Goal: Task Accomplishment & Management: Use online tool/utility

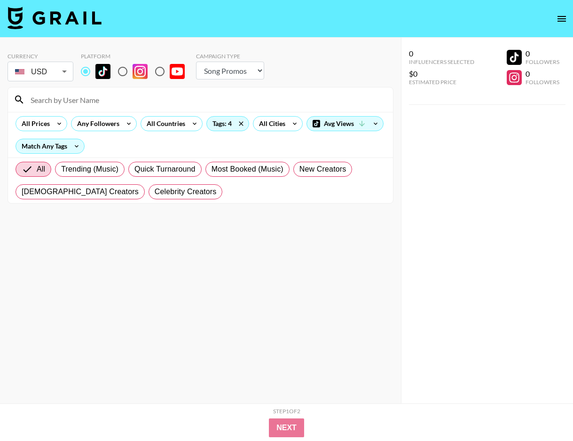
select select "Song"
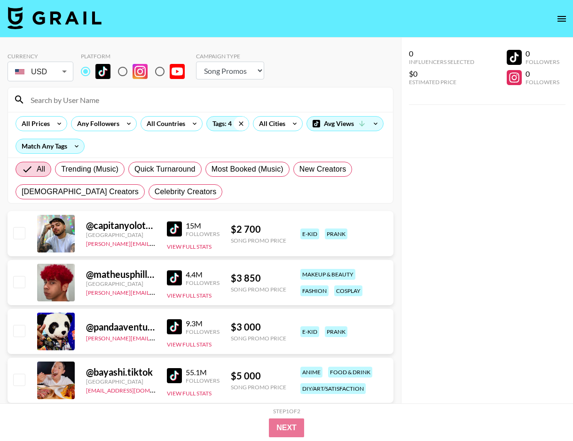
click at [243, 123] on icon at bounding box center [241, 124] width 15 height 14
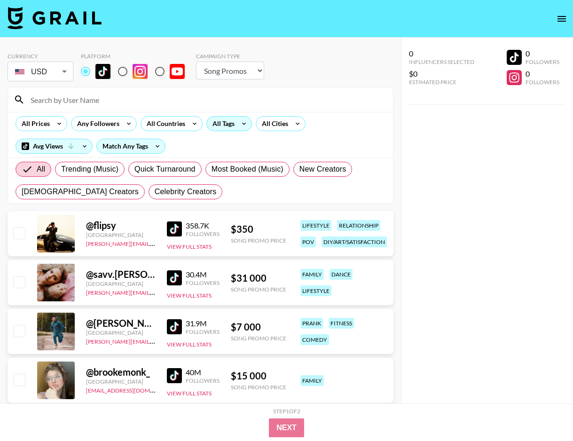
click at [128, 75] on input "radio" at bounding box center [123, 72] width 20 height 20
radio input "true"
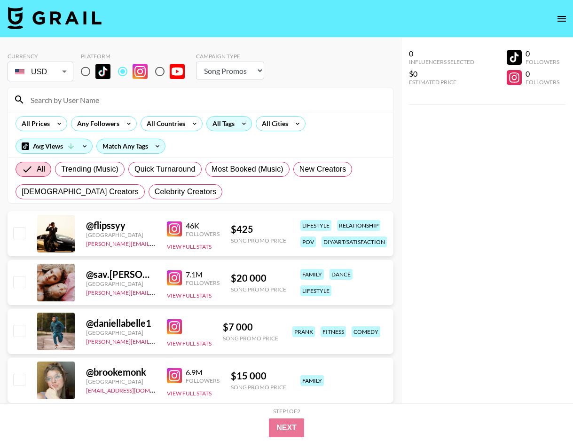
click at [167, 131] on div "All Prices Any Followers All Countries All Tags All Cities Avg Views Match Any …" at bounding box center [200, 135] width 385 height 46
click at [367, 131] on div "All Prices Any Followers All Countries All Tags All Cities Avg Views Match Any …" at bounding box center [200, 135] width 385 height 46
click at [79, 71] on input "radio" at bounding box center [86, 72] width 20 height 20
radio input "true"
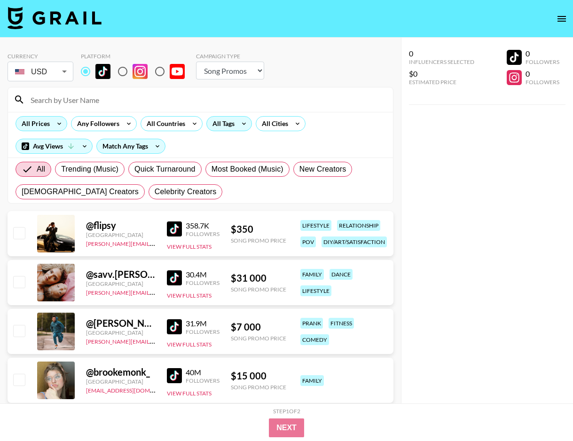
click at [55, 124] on icon at bounding box center [59, 124] width 15 height 14
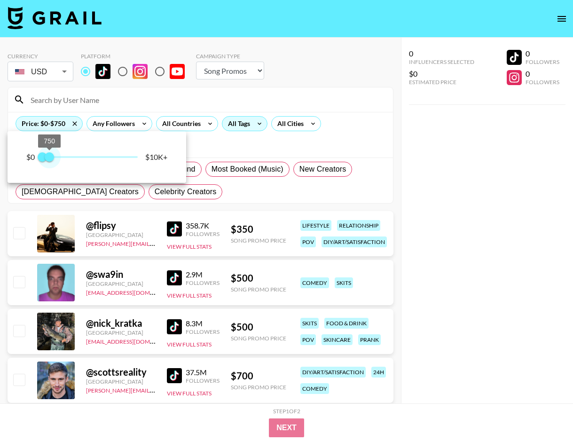
type input "500"
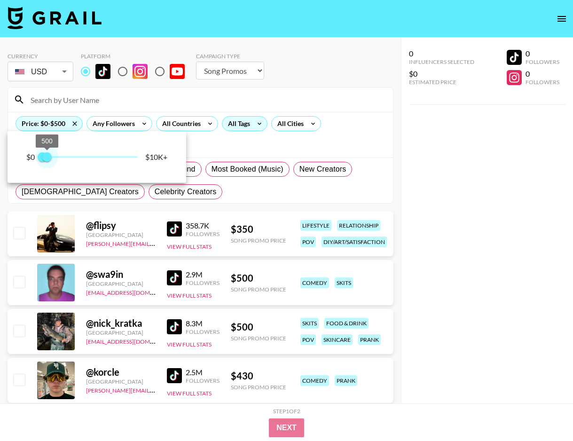
drag, startPoint x: 55, startPoint y: 157, endPoint x: 48, endPoint y: 158, distance: 7.7
click at [48, 158] on span "500" at bounding box center [46, 156] width 9 height 9
click at [231, 164] on div at bounding box center [286, 220] width 573 height 441
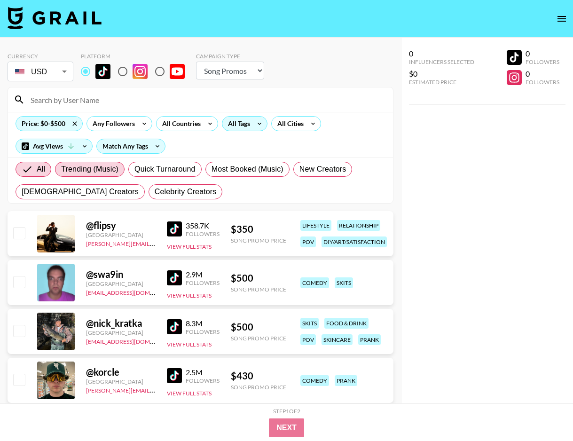
click at [97, 169] on span "Trending (Music)" at bounding box center [89, 169] width 57 height 11
click at [61, 169] on input "Trending (Music)" at bounding box center [61, 169] width 0 height 0
radio input "true"
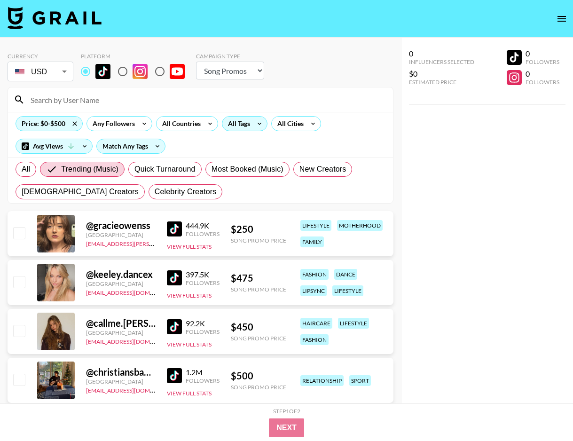
scroll to position [6, 0]
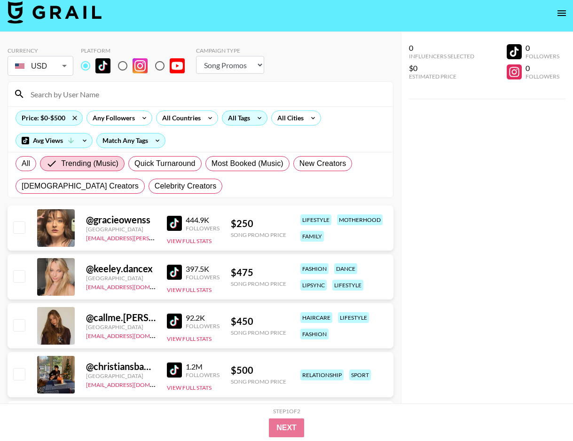
click at [173, 221] on img at bounding box center [174, 223] width 15 height 15
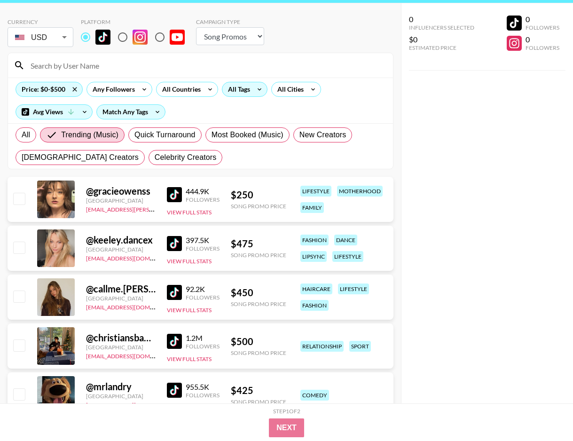
scroll to position [85, 0]
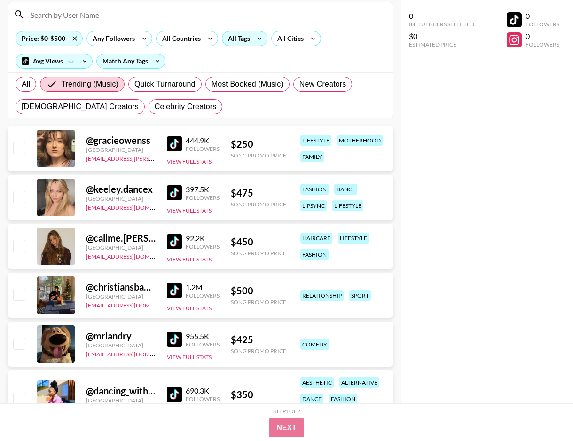
click at [174, 244] on img at bounding box center [174, 241] width 15 height 15
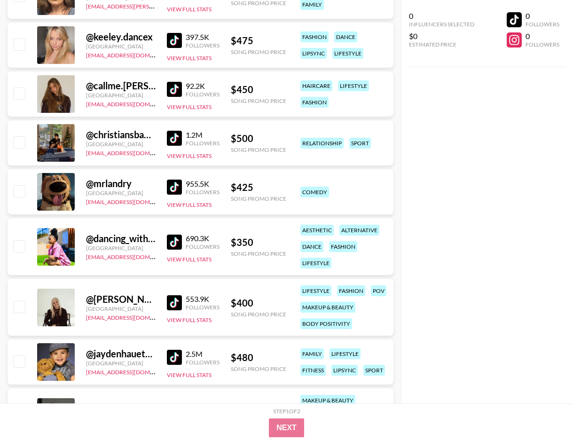
scroll to position [279, 0]
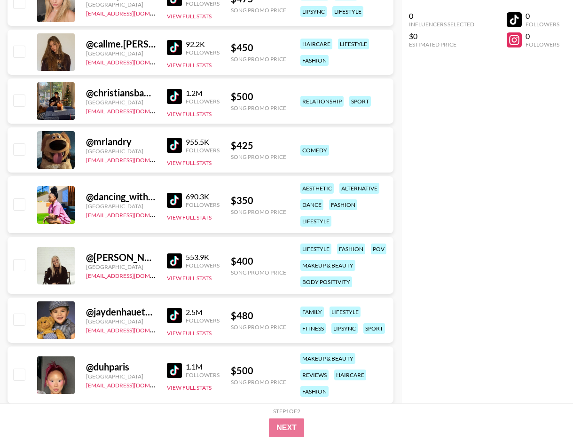
click at [176, 262] on img at bounding box center [174, 260] width 15 height 15
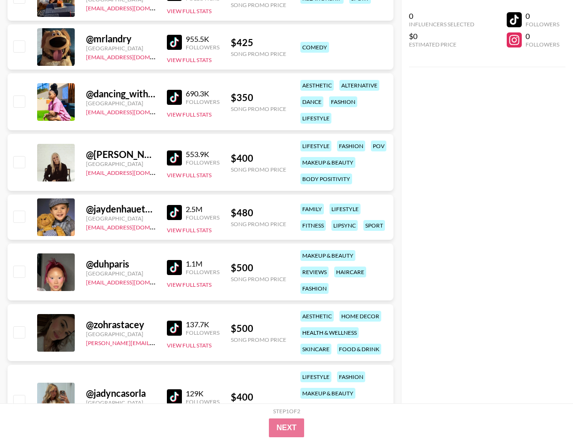
scroll to position [458, 0]
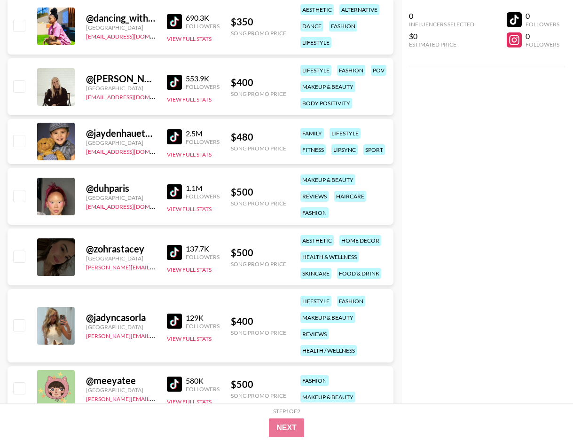
click at [176, 249] on img at bounding box center [174, 252] width 15 height 15
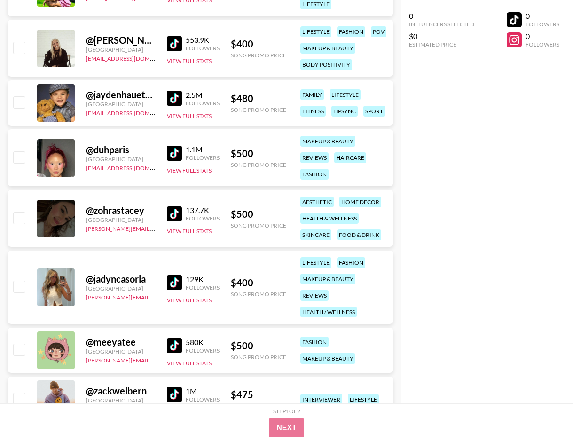
click at [170, 287] on img at bounding box center [174, 282] width 15 height 15
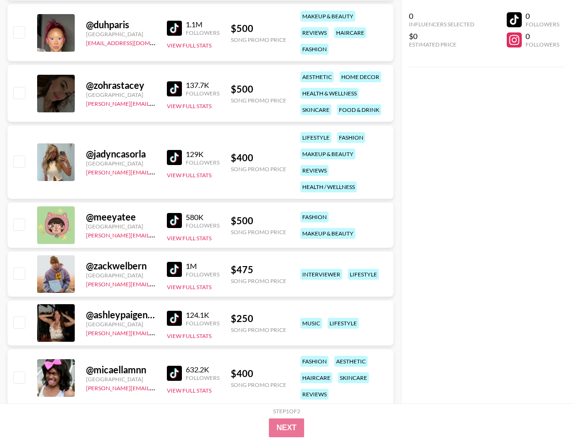
scroll to position [645, 0]
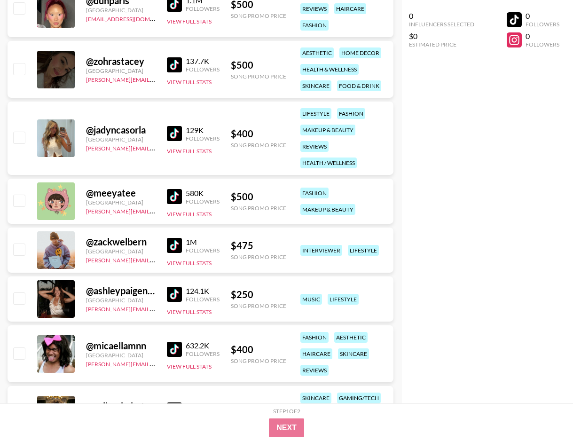
click at [173, 198] on img at bounding box center [174, 196] width 15 height 15
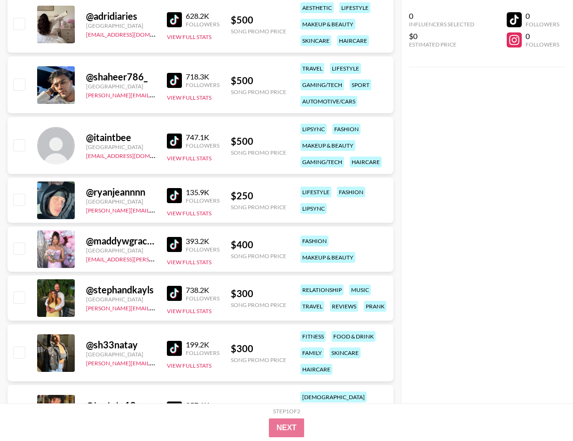
scroll to position [1229, 0]
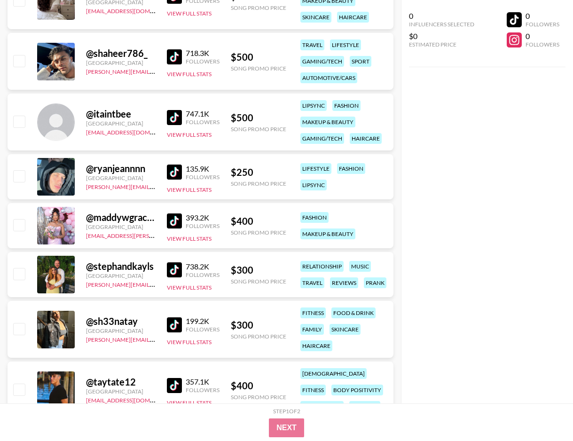
click at [174, 271] on img at bounding box center [174, 269] width 15 height 15
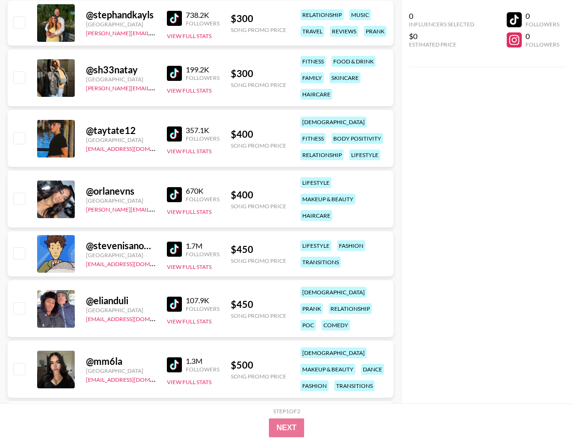
scroll to position [1483, 0]
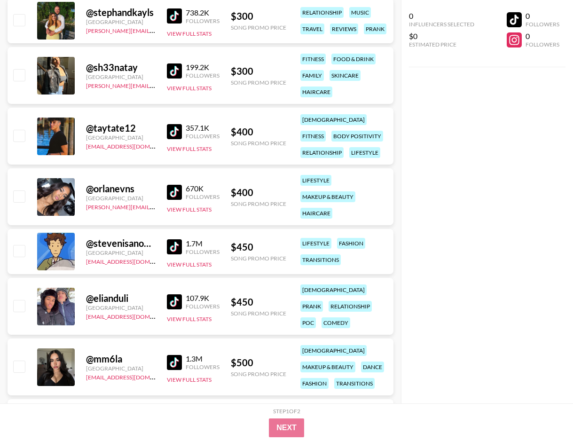
click at [173, 194] on img at bounding box center [174, 192] width 15 height 15
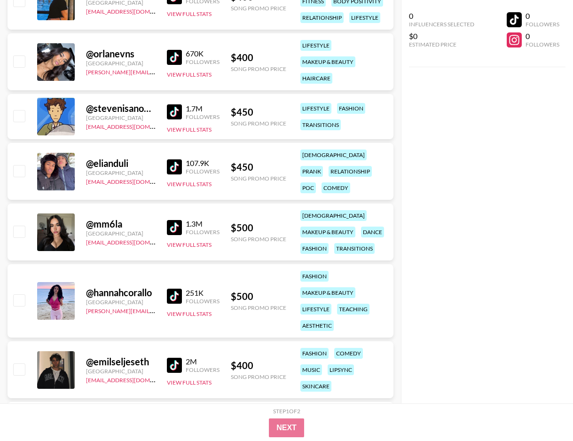
scroll to position [1682, 0]
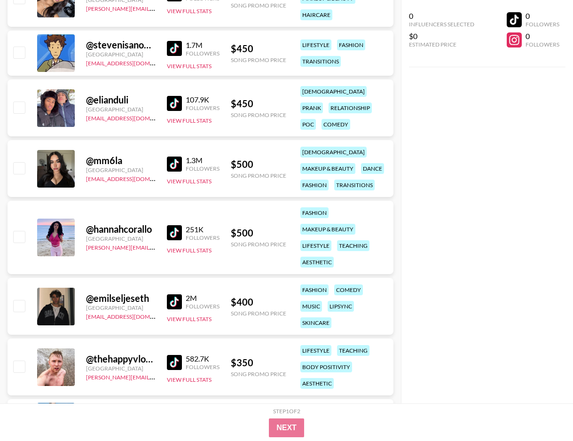
click at [175, 235] on img at bounding box center [174, 232] width 15 height 15
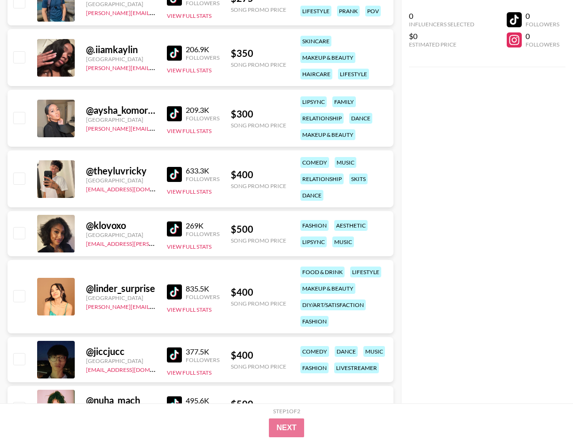
scroll to position [2299, 0]
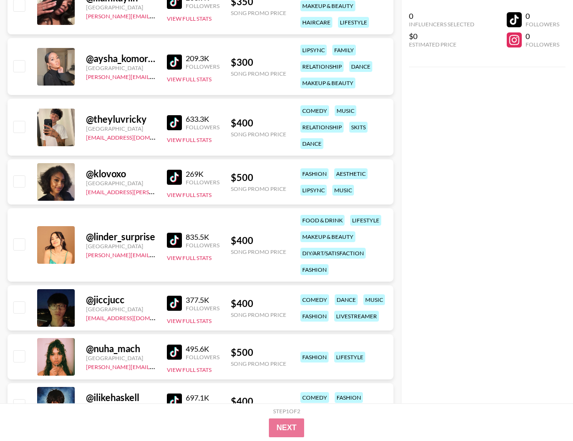
click at [176, 240] on img at bounding box center [174, 240] width 15 height 15
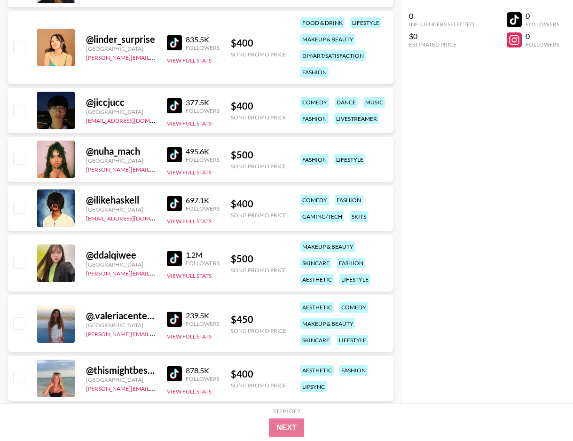
scroll to position [2521, 0]
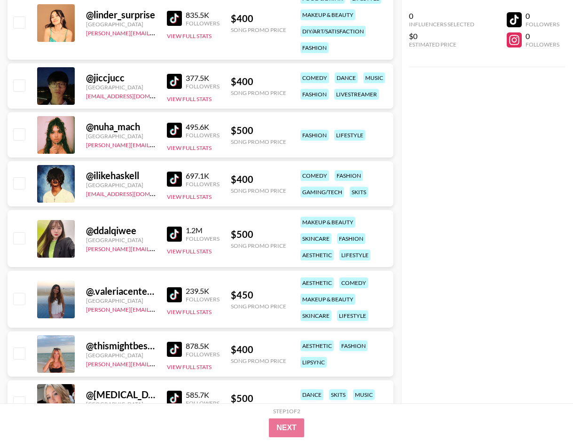
click at [173, 294] on img at bounding box center [174, 294] width 15 height 15
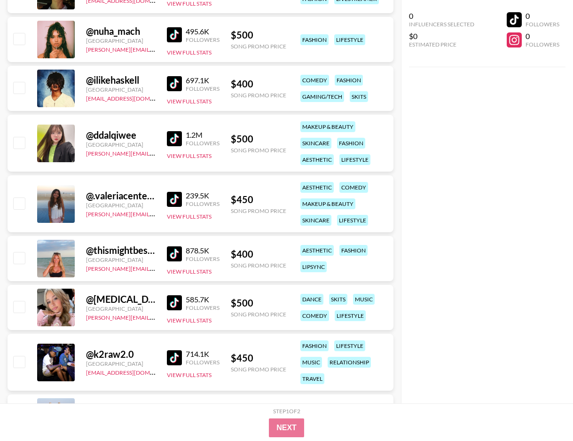
scroll to position [2627, 0]
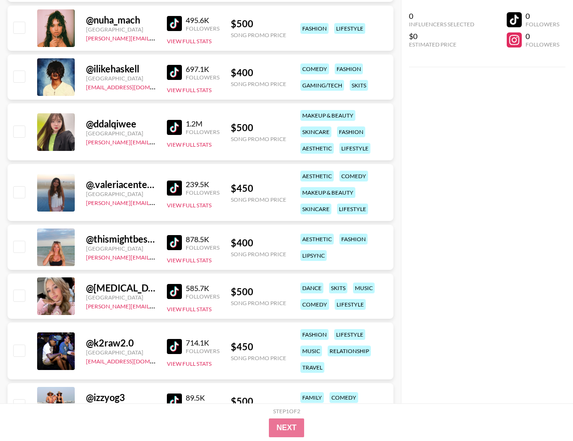
click at [173, 240] on img at bounding box center [174, 242] width 15 height 15
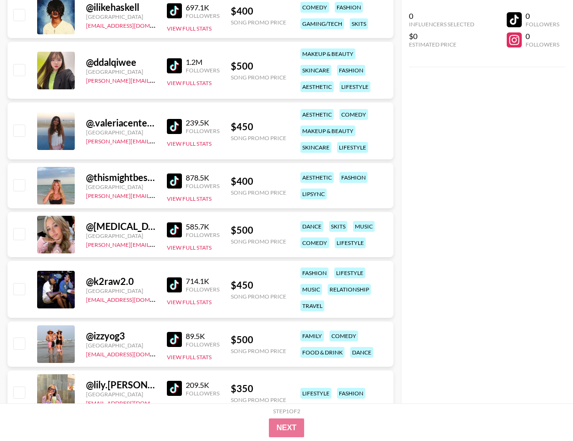
scroll to position [2710, 0]
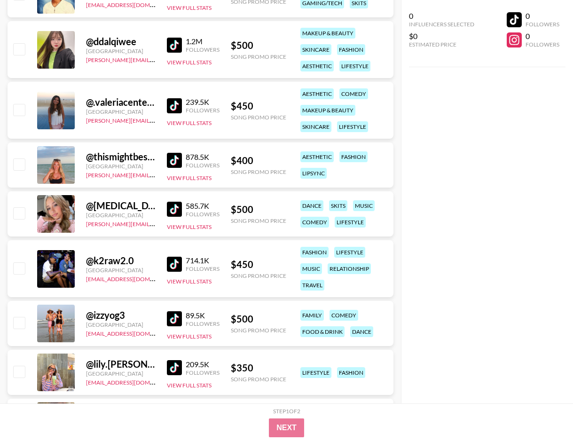
click at [173, 209] on img at bounding box center [174, 209] width 15 height 15
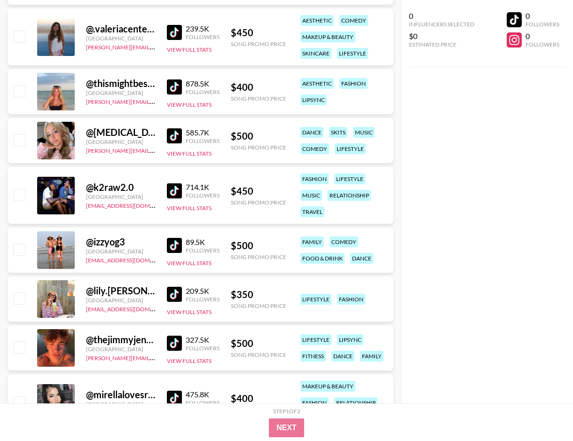
scroll to position [2799, 0]
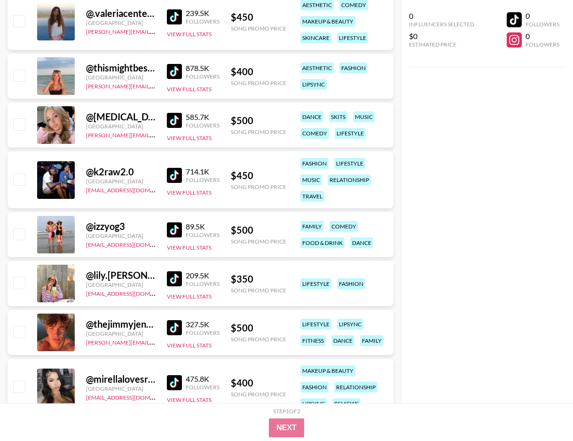
click at [173, 230] on img at bounding box center [174, 229] width 15 height 15
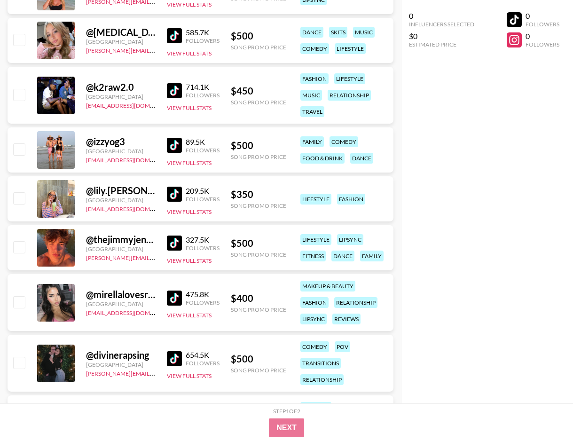
scroll to position [2899, 0]
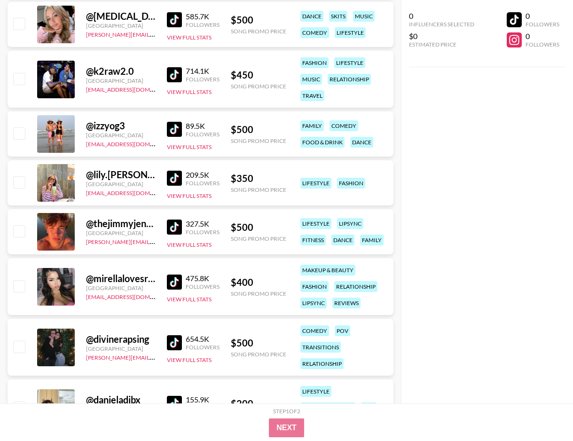
click at [176, 227] on img at bounding box center [174, 227] width 15 height 15
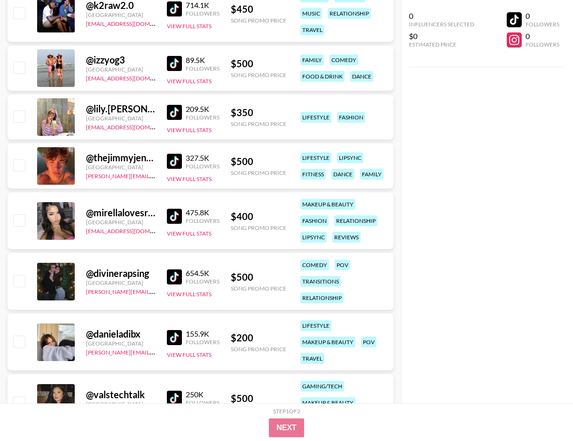
scroll to position [2965, 0]
click at [174, 276] on img at bounding box center [174, 276] width 15 height 15
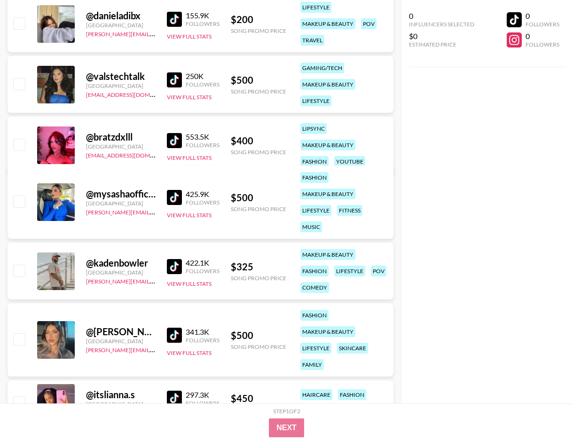
scroll to position [3312, 0]
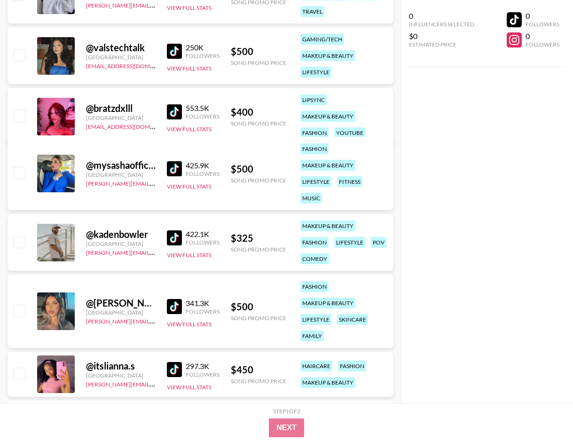
click at [171, 235] on img at bounding box center [174, 237] width 15 height 15
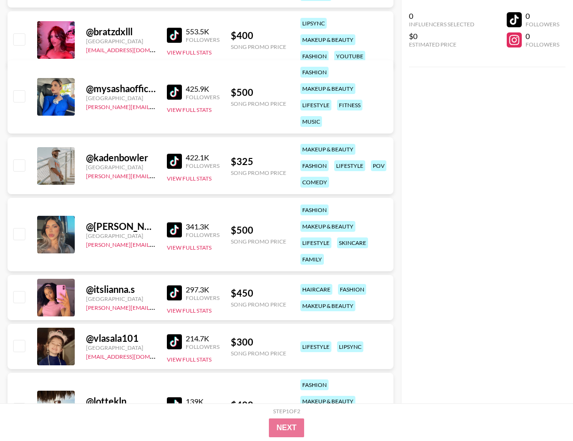
scroll to position [3438, 0]
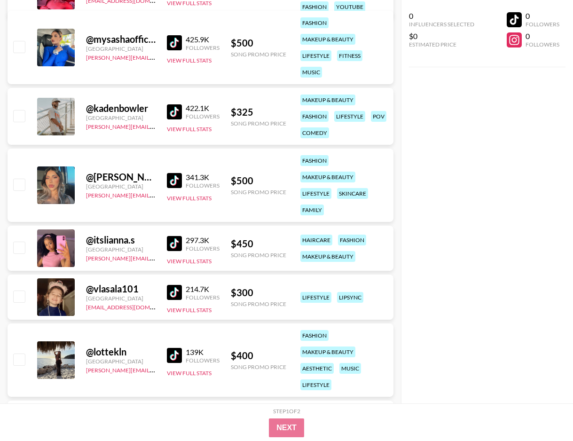
click at [177, 237] on img at bounding box center [174, 243] width 15 height 15
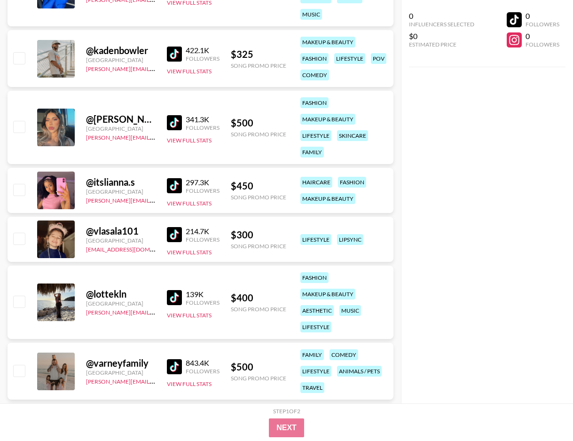
click at [178, 232] on img at bounding box center [174, 234] width 15 height 15
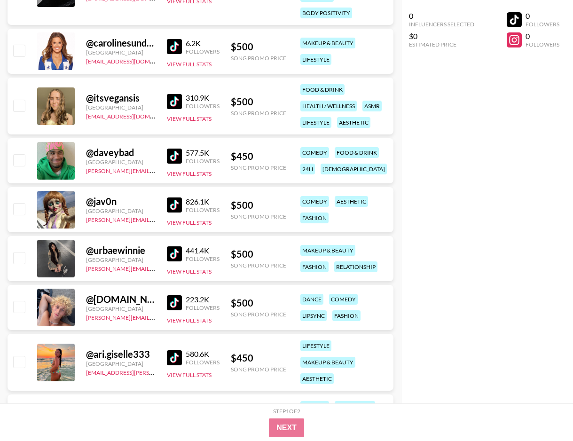
scroll to position [4174, 0]
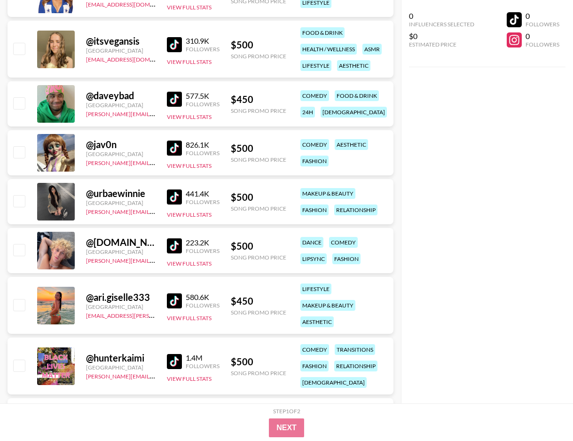
click at [175, 294] on img at bounding box center [174, 300] width 15 height 15
click at [173, 299] on img at bounding box center [174, 300] width 15 height 15
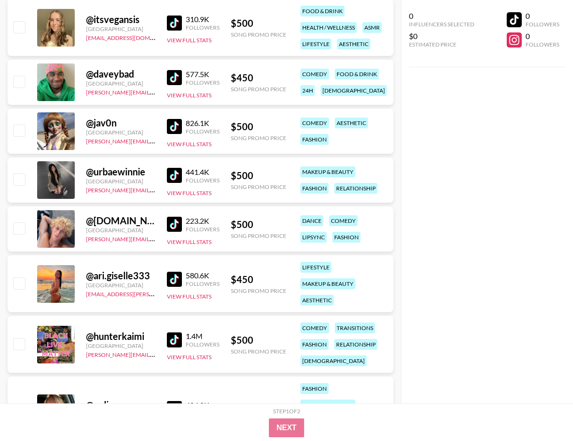
scroll to position [4244, 0]
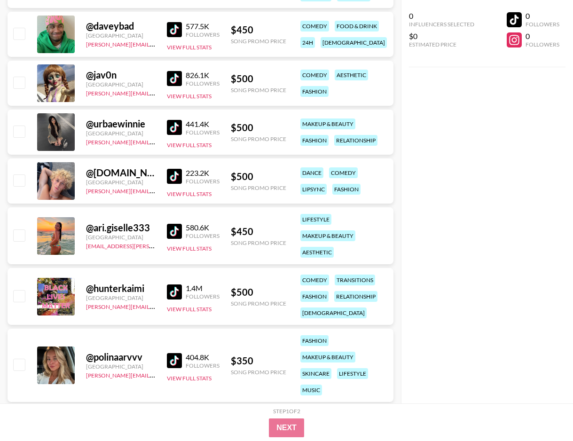
click at [175, 230] on img at bounding box center [174, 231] width 15 height 15
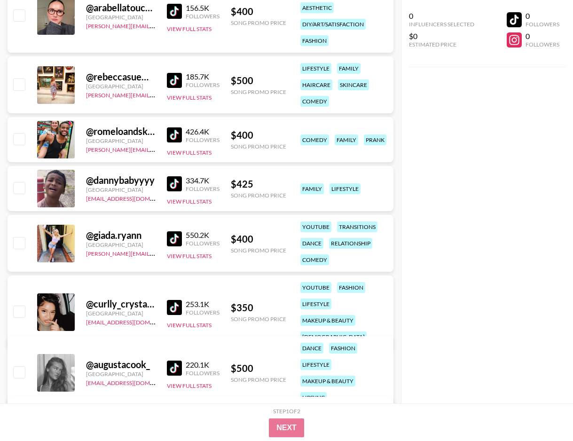
scroll to position [5199, 0]
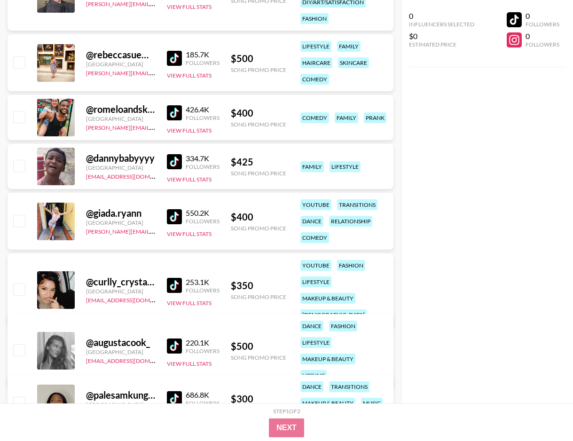
click at [176, 213] on img at bounding box center [174, 216] width 15 height 15
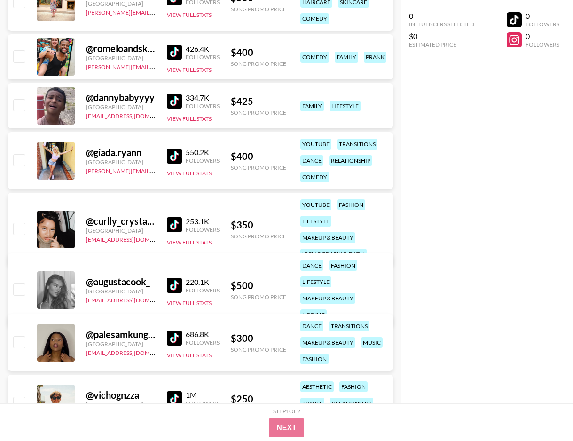
scroll to position [5293, 0]
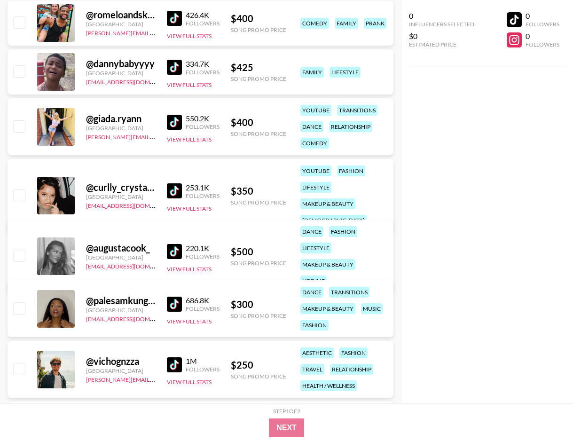
click at [177, 244] on img at bounding box center [174, 251] width 15 height 15
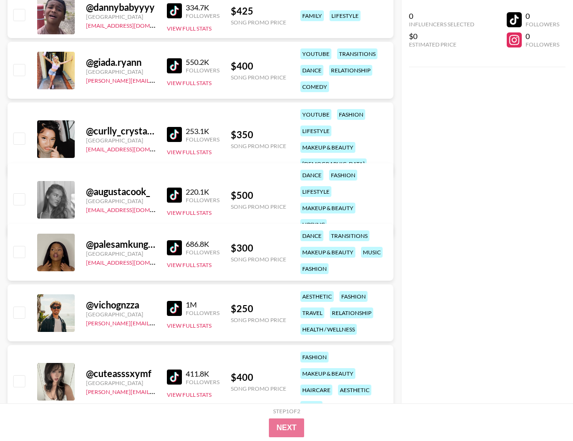
scroll to position [5440, 0]
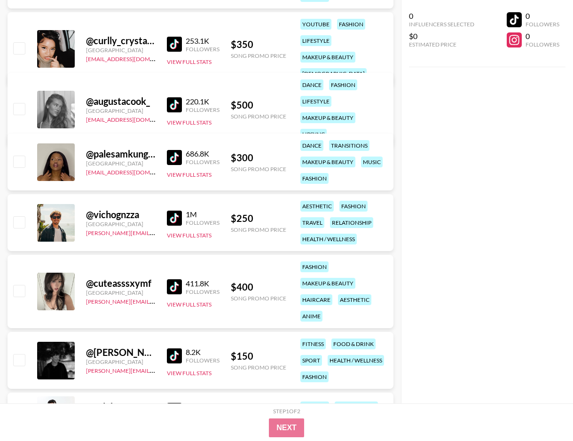
click at [171, 161] on img at bounding box center [174, 157] width 15 height 15
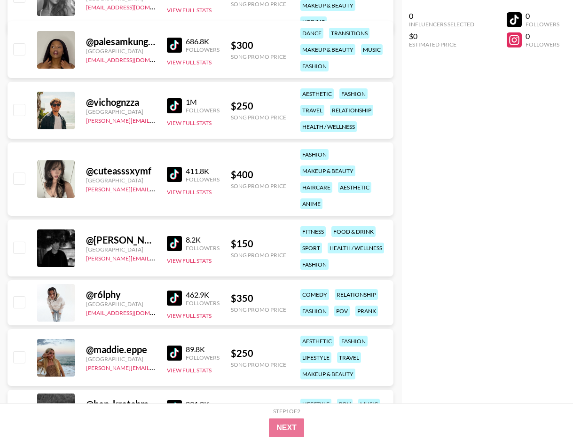
scroll to position [5571, 0]
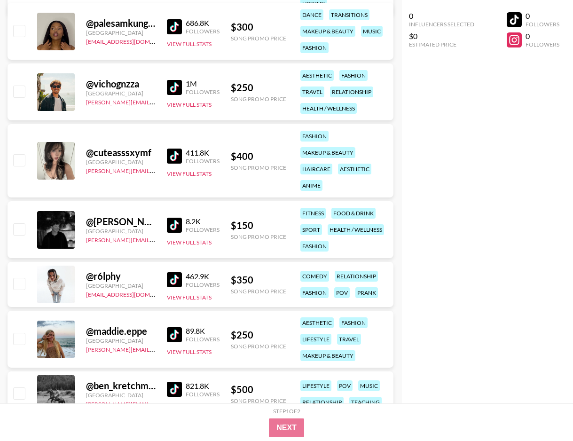
click at [176, 159] on img at bounding box center [174, 156] width 15 height 15
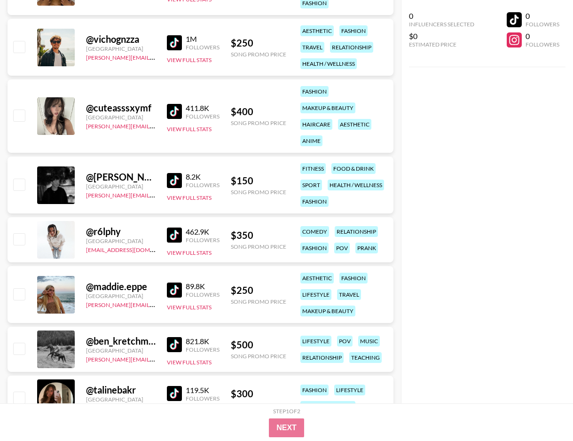
scroll to position [5671, 0]
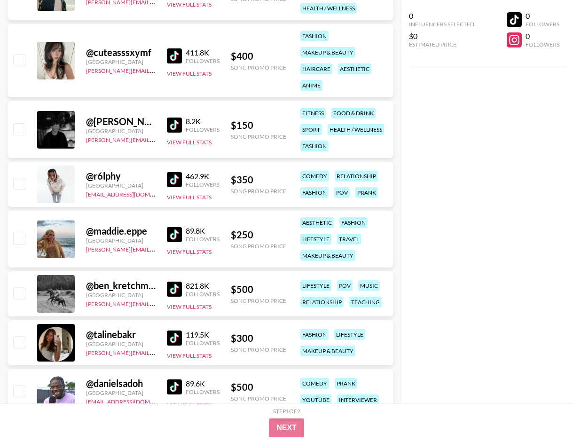
click at [174, 234] on img at bounding box center [174, 234] width 15 height 15
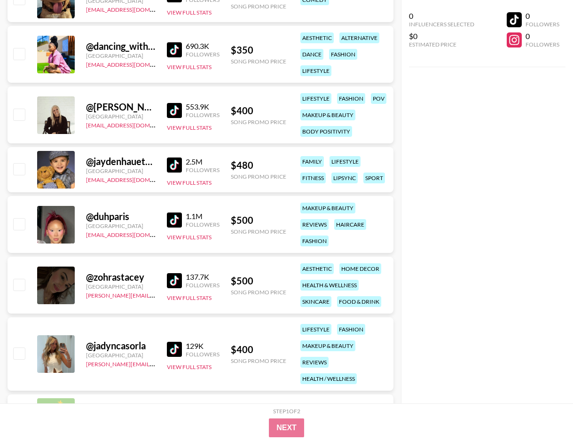
scroll to position [0, 0]
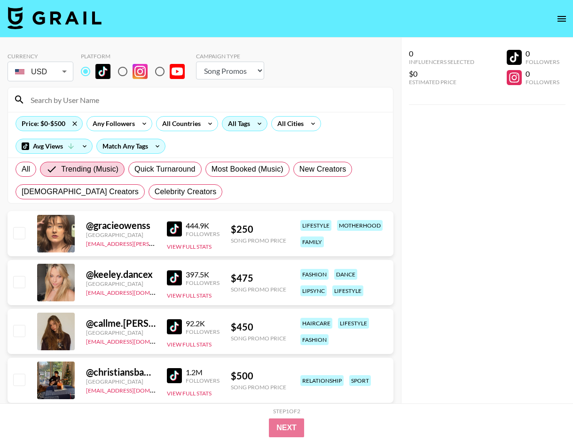
click at [130, 72] on input "radio" at bounding box center [123, 72] width 20 height 20
radio input "true"
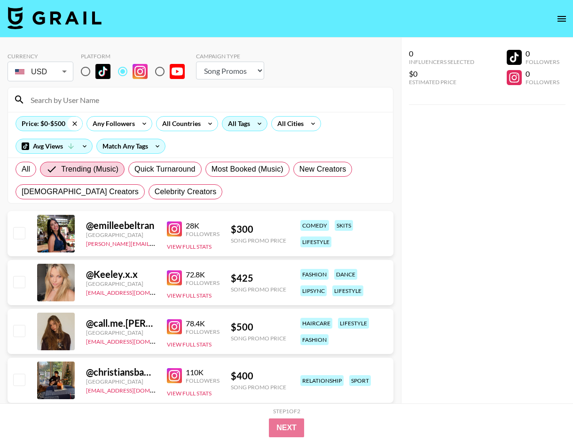
click at [72, 127] on icon at bounding box center [74, 124] width 15 height 14
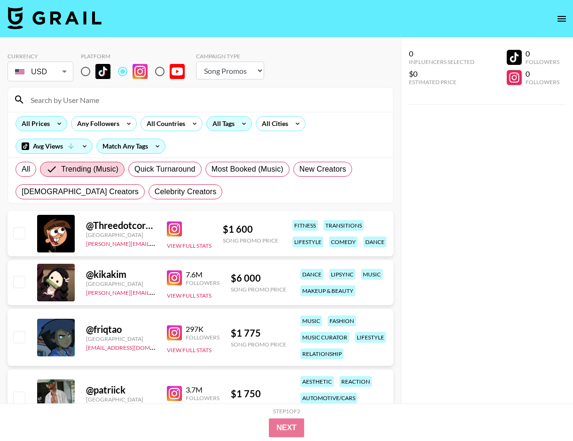
click at [96, 99] on input at bounding box center [206, 99] width 362 height 15
paste input "raecambra"
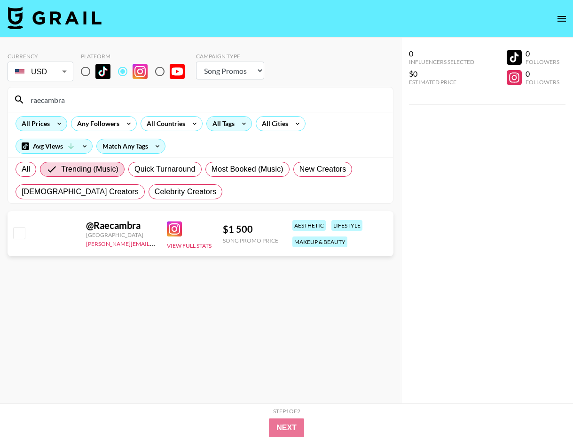
type input "raecambra"
click at [68, 102] on input "raecambra" at bounding box center [206, 99] width 362 height 15
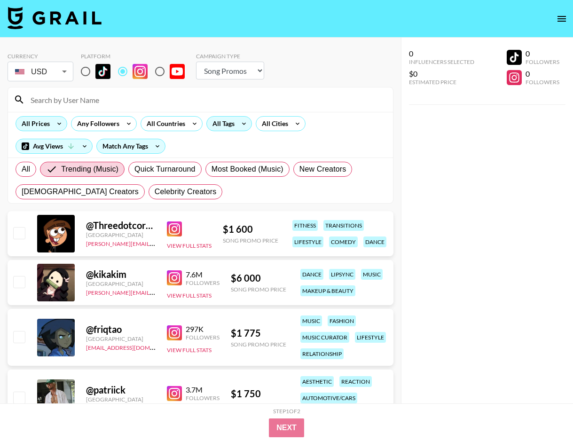
click at [52, 126] on icon at bounding box center [59, 124] width 15 height 14
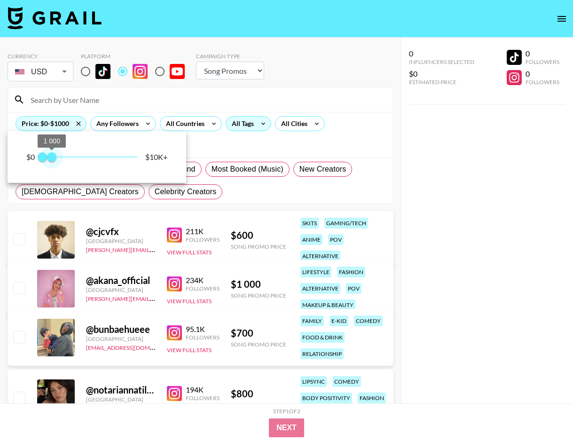
type input "750"
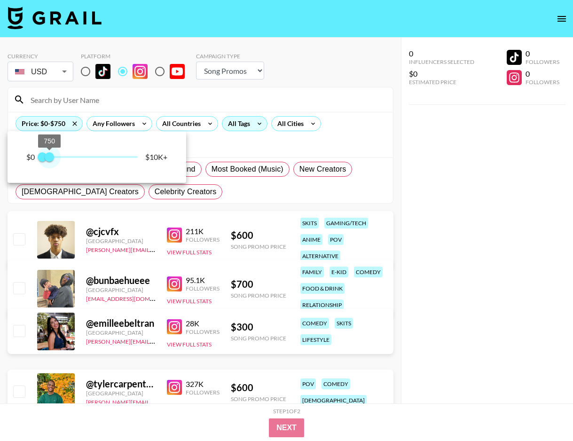
drag, startPoint x: 134, startPoint y: 157, endPoint x: 49, endPoint y: 158, distance: 85.1
click at [49, 158] on span "750" at bounding box center [49, 156] width 9 height 9
click at [235, 154] on div at bounding box center [286, 220] width 573 height 441
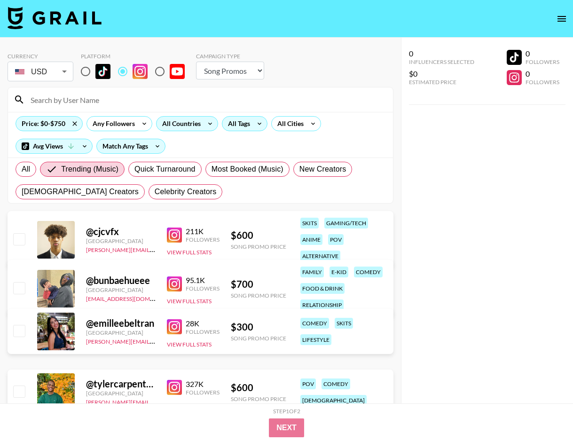
click at [188, 125] on div "All Countries" at bounding box center [180, 124] width 46 height 14
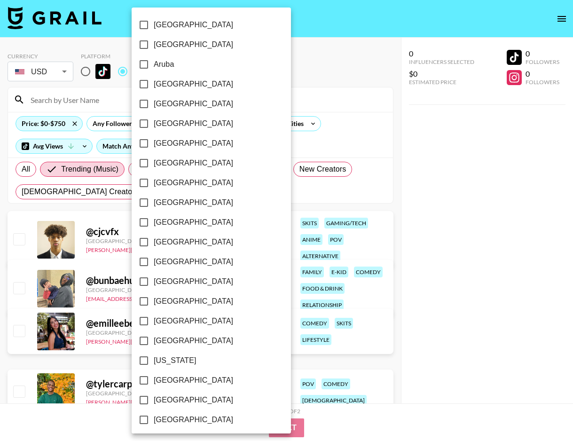
scroll to position [655, 0]
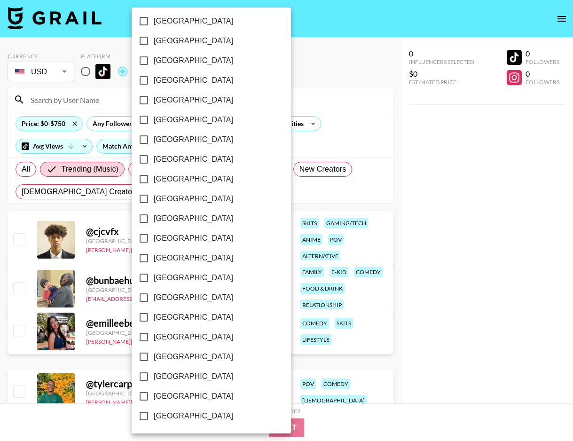
click at [177, 395] on span "[GEOGRAPHIC_DATA]" at bounding box center [193, 396] width 79 height 11
click at [154, 395] on input "[GEOGRAPHIC_DATA]" at bounding box center [144, 396] width 20 height 20
checkbox input "true"
click at [354, 194] on div at bounding box center [286, 220] width 573 height 441
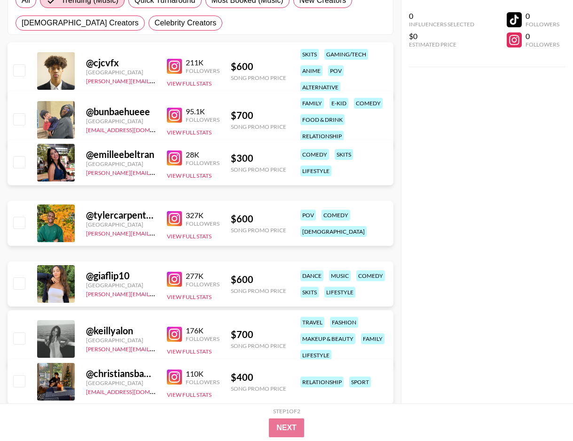
scroll to position [211, 0]
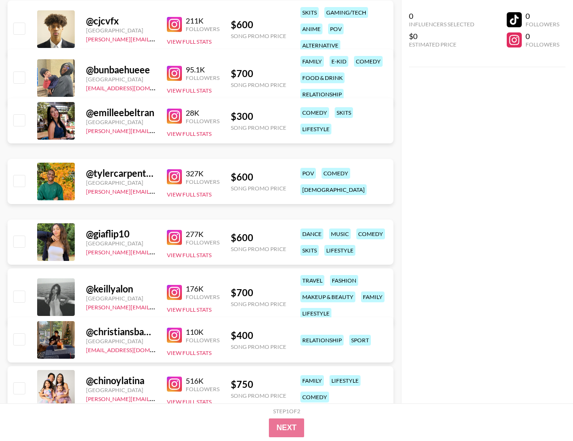
click at [173, 293] on img at bounding box center [174, 292] width 15 height 15
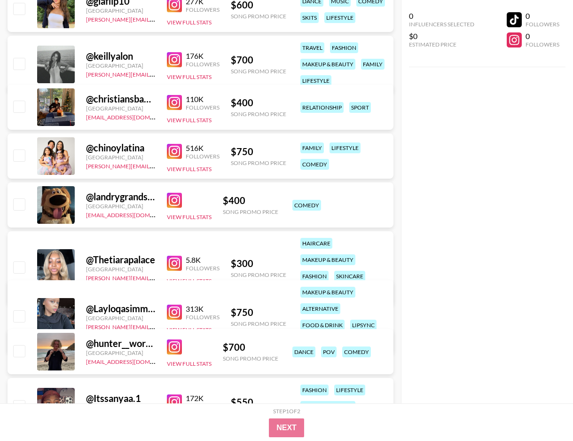
scroll to position [458, 0]
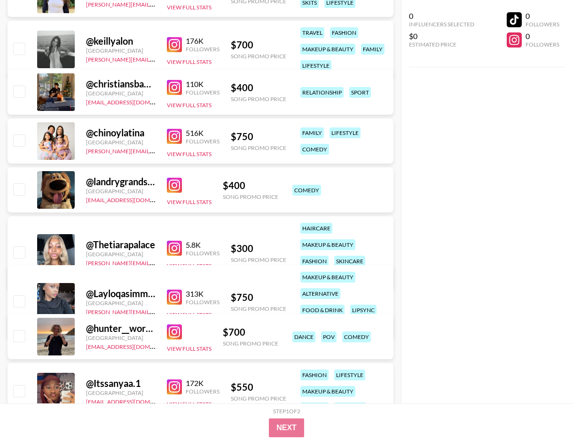
click at [176, 249] on img at bounding box center [174, 248] width 15 height 15
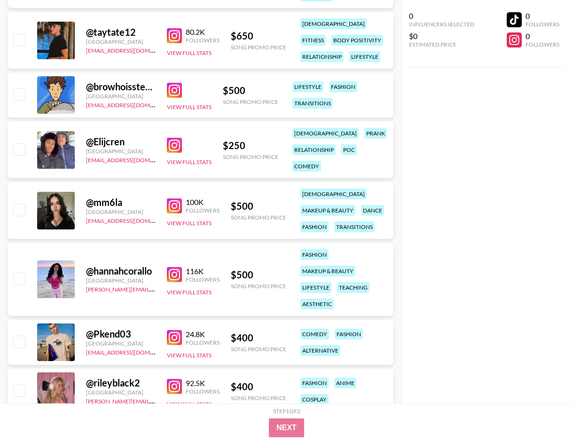
scroll to position [1961, 0]
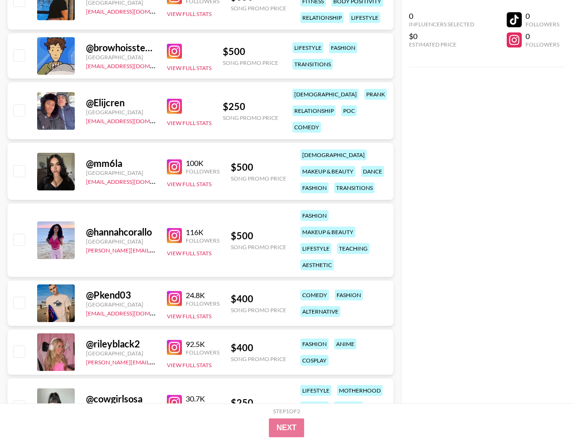
click at [173, 234] on img at bounding box center [174, 235] width 15 height 15
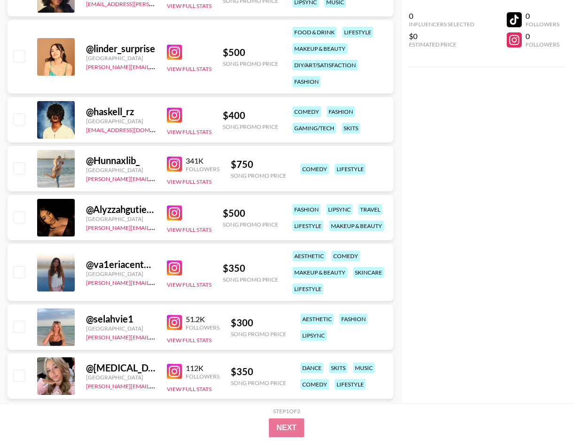
scroll to position [2538, 0]
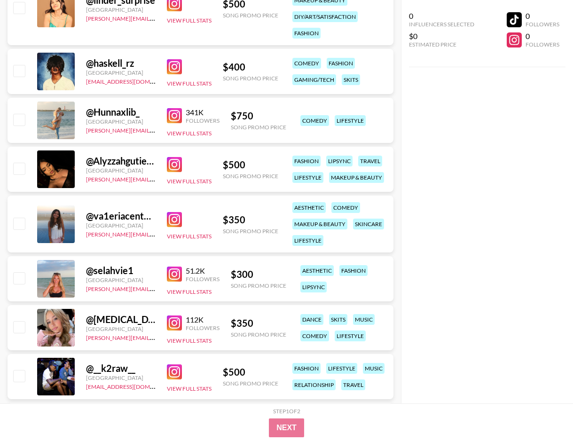
click at [173, 219] on img at bounding box center [174, 219] width 15 height 15
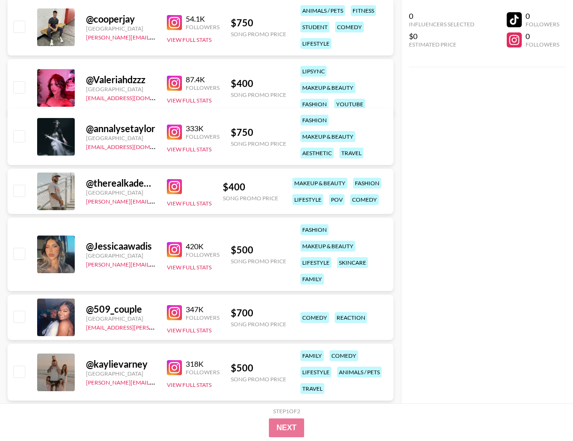
scroll to position [3266, 0]
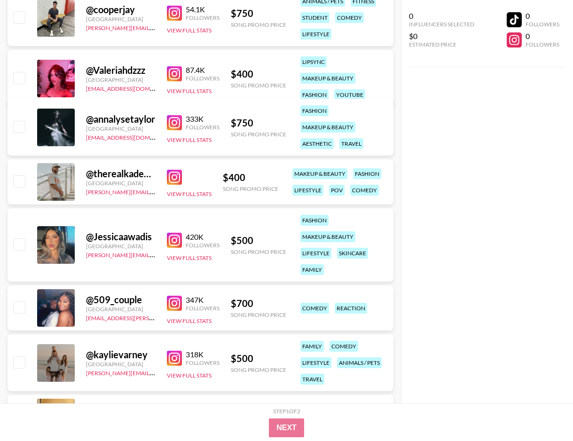
click at [174, 241] on img at bounding box center [174, 240] width 15 height 15
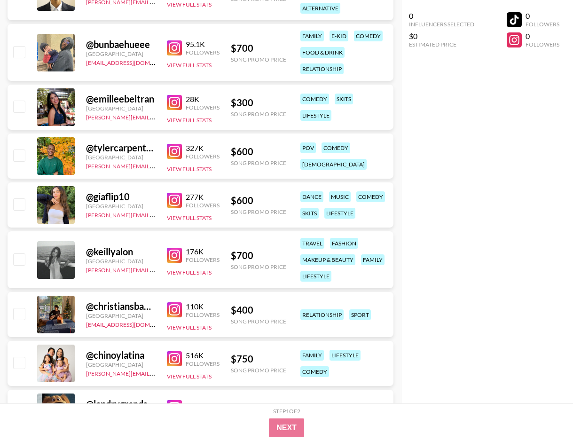
scroll to position [0, 0]
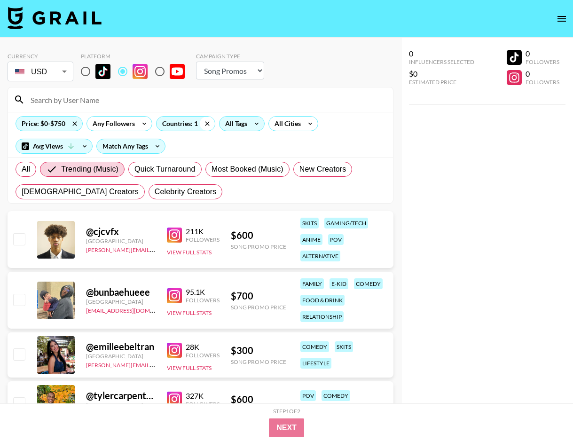
click at [207, 122] on icon at bounding box center [207, 124] width 15 height 14
click at [174, 170] on span "Quick Turnaround" at bounding box center [164, 169] width 61 height 11
click at [134, 169] on input "Quick Turnaround" at bounding box center [134, 169] width 0 height 0
radio input "true"
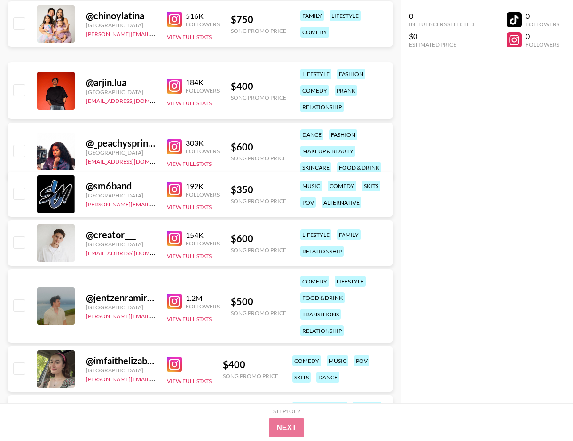
scroll to position [333, 0]
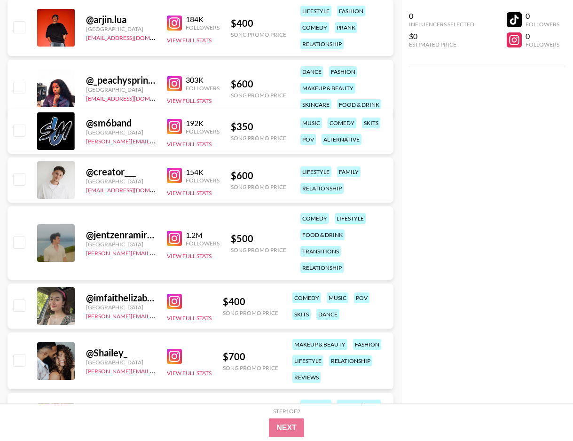
click at [176, 239] on img at bounding box center [174, 238] width 15 height 15
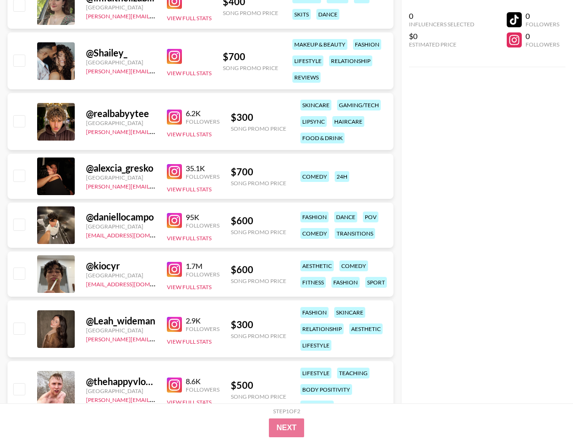
scroll to position [604, 0]
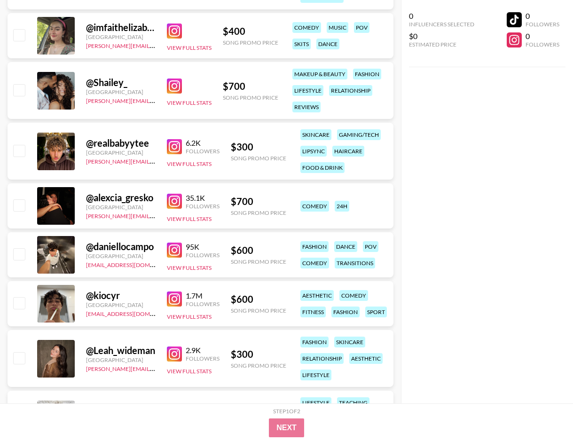
click at [176, 29] on img at bounding box center [174, 31] width 15 height 15
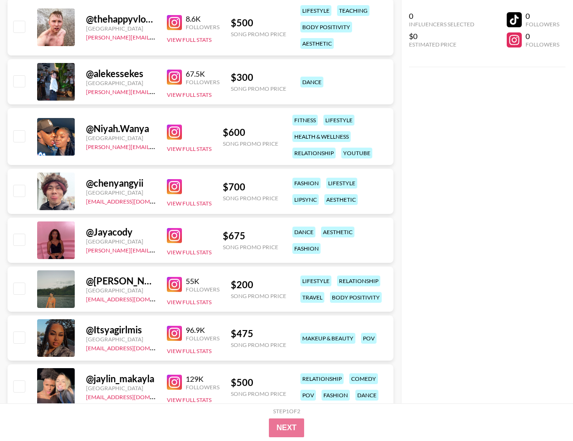
scroll to position [1019, 0]
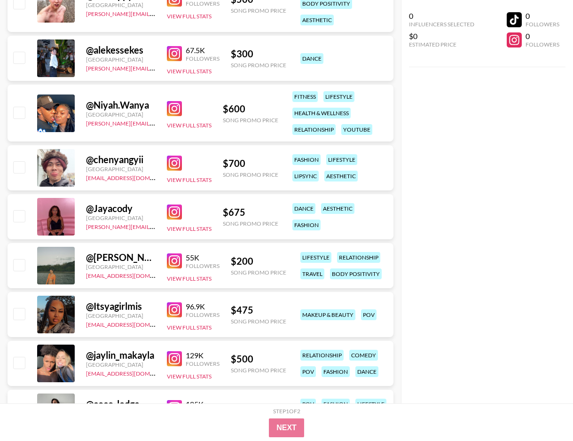
click at [174, 262] on img at bounding box center [174, 260] width 15 height 15
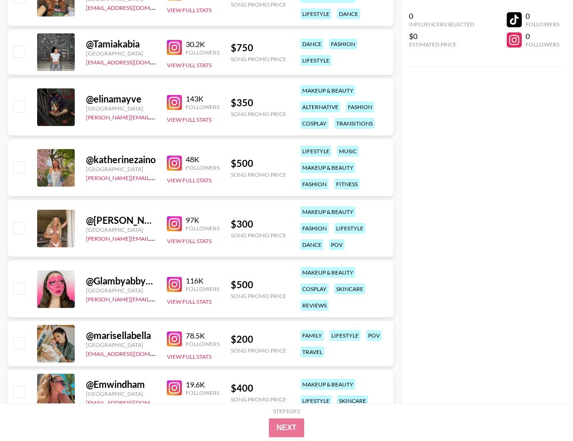
scroll to position [1524, 0]
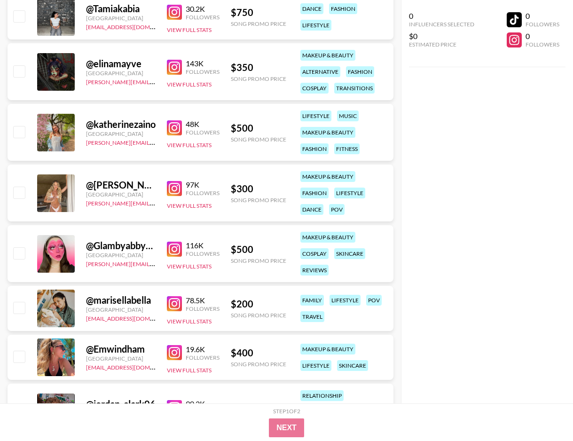
click at [172, 189] on img at bounding box center [174, 188] width 15 height 15
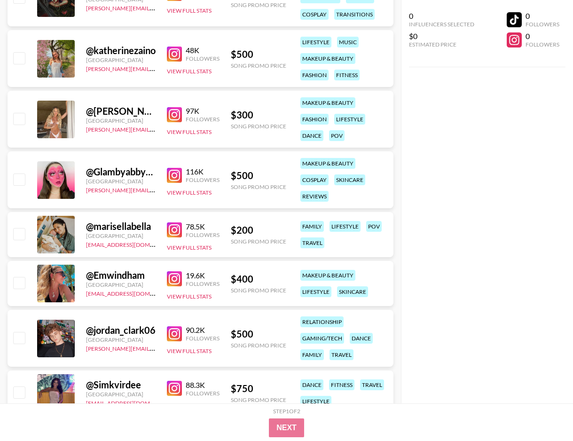
scroll to position [1626, 0]
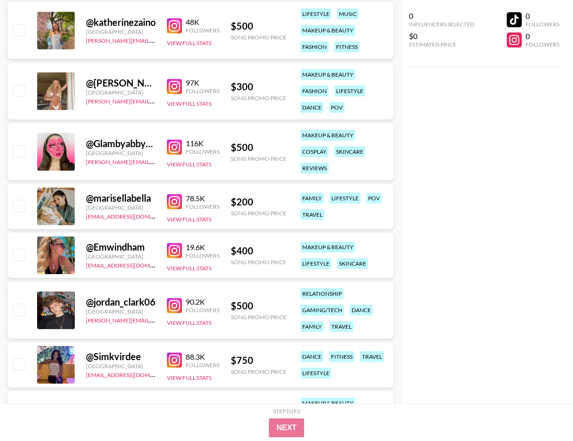
click at [174, 246] on img at bounding box center [174, 250] width 15 height 15
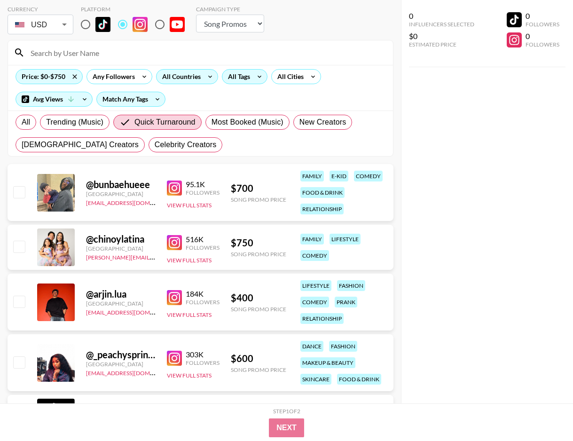
scroll to position [0, 0]
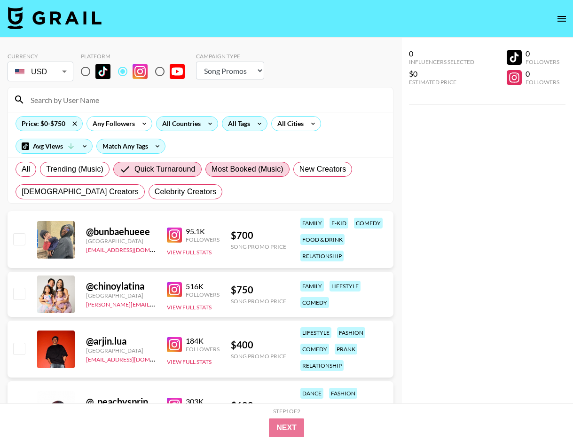
click at [213, 168] on span "Most Booked (Music)" at bounding box center [248, 169] width 72 height 11
click at [212, 169] on input "Most Booked (Music)" at bounding box center [212, 169] width 0 height 0
radio input "true"
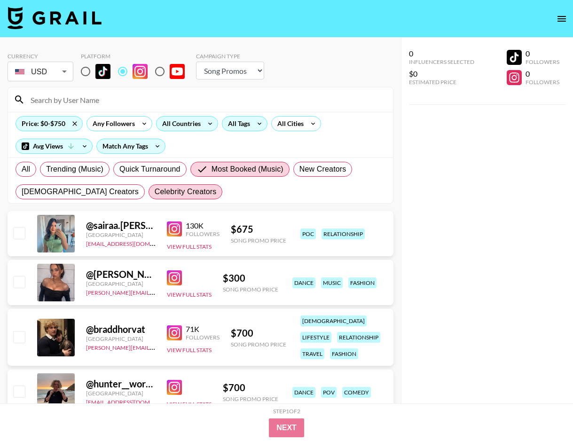
scroll to position [81, 0]
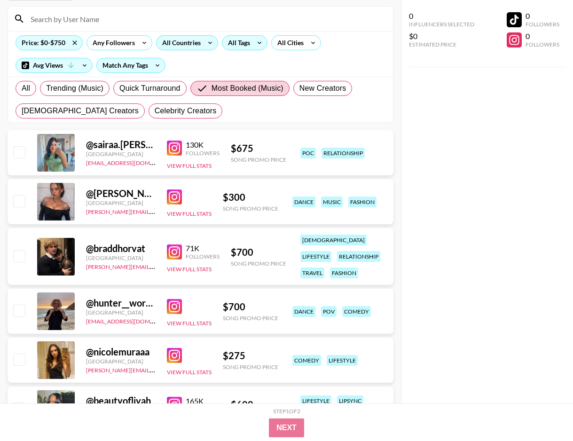
click at [176, 150] on img at bounding box center [174, 148] width 15 height 15
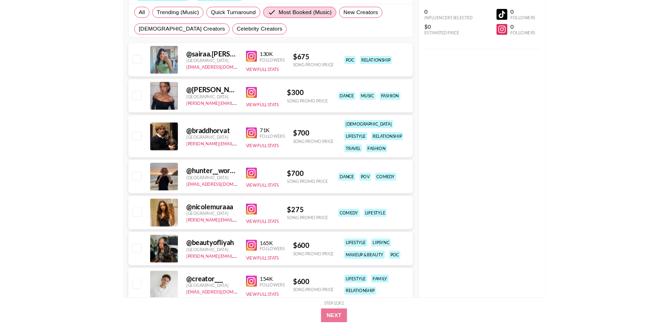
scroll to position [231, 0]
